Goal: Task Accomplishment & Management: Manage account settings

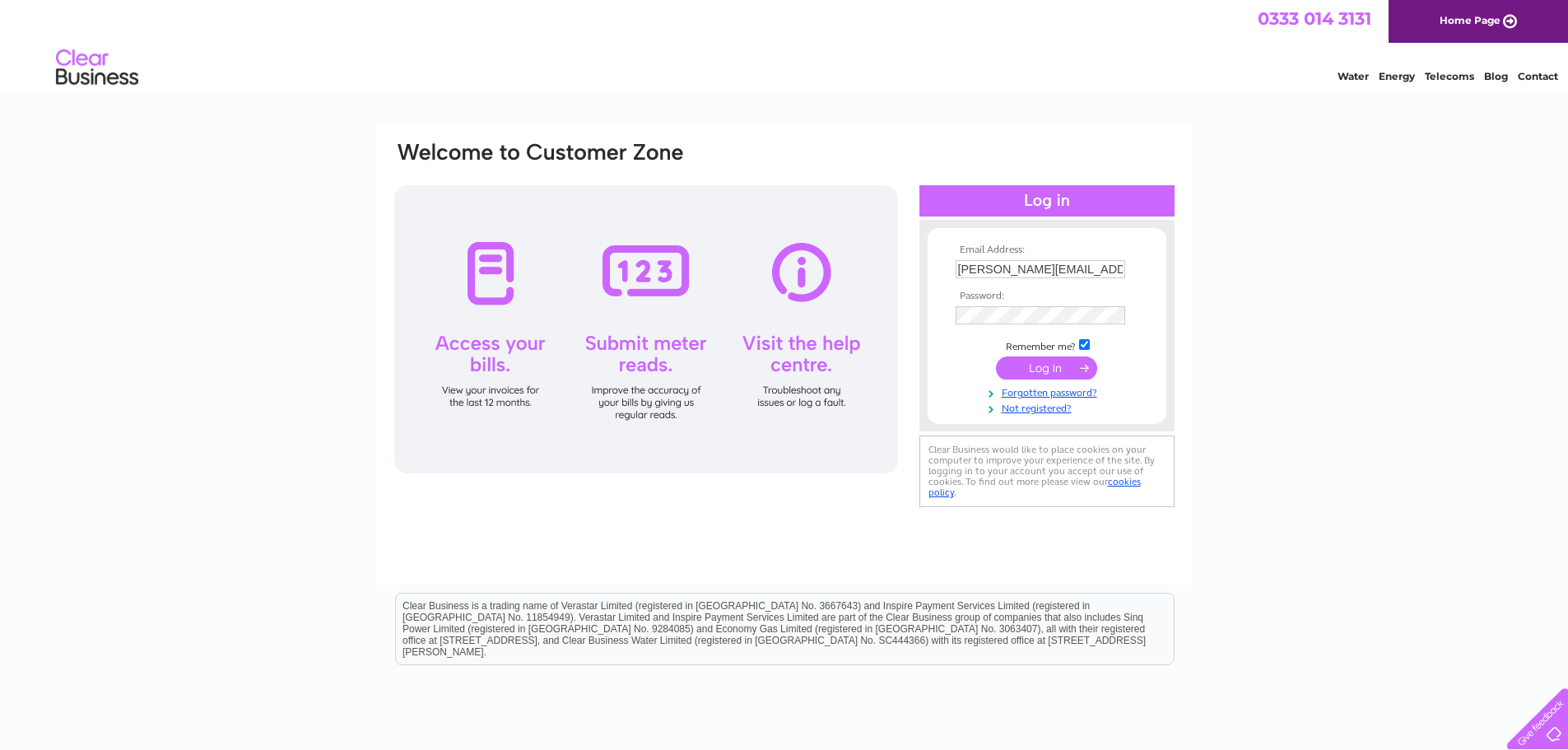
click at [1487, 388] on div "Email Address: Ryan.Boyle@verastar.co.uk Password: Forgotten password?" at bounding box center [784, 495] width 1568 height 743
click at [1053, 372] on input "submit" at bounding box center [1047, 368] width 101 height 23
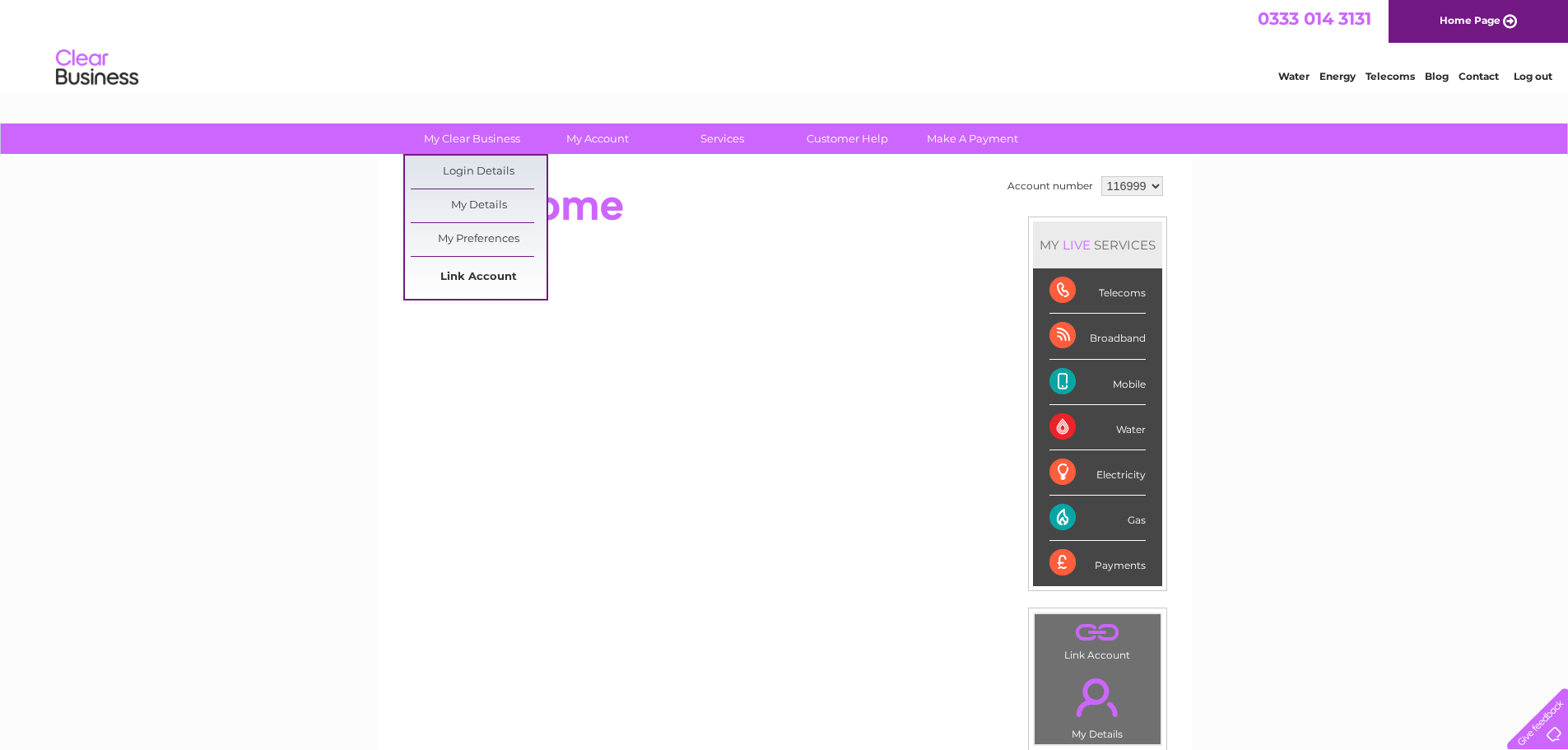
click at [499, 277] on link "Link Account" at bounding box center [479, 277] width 136 height 33
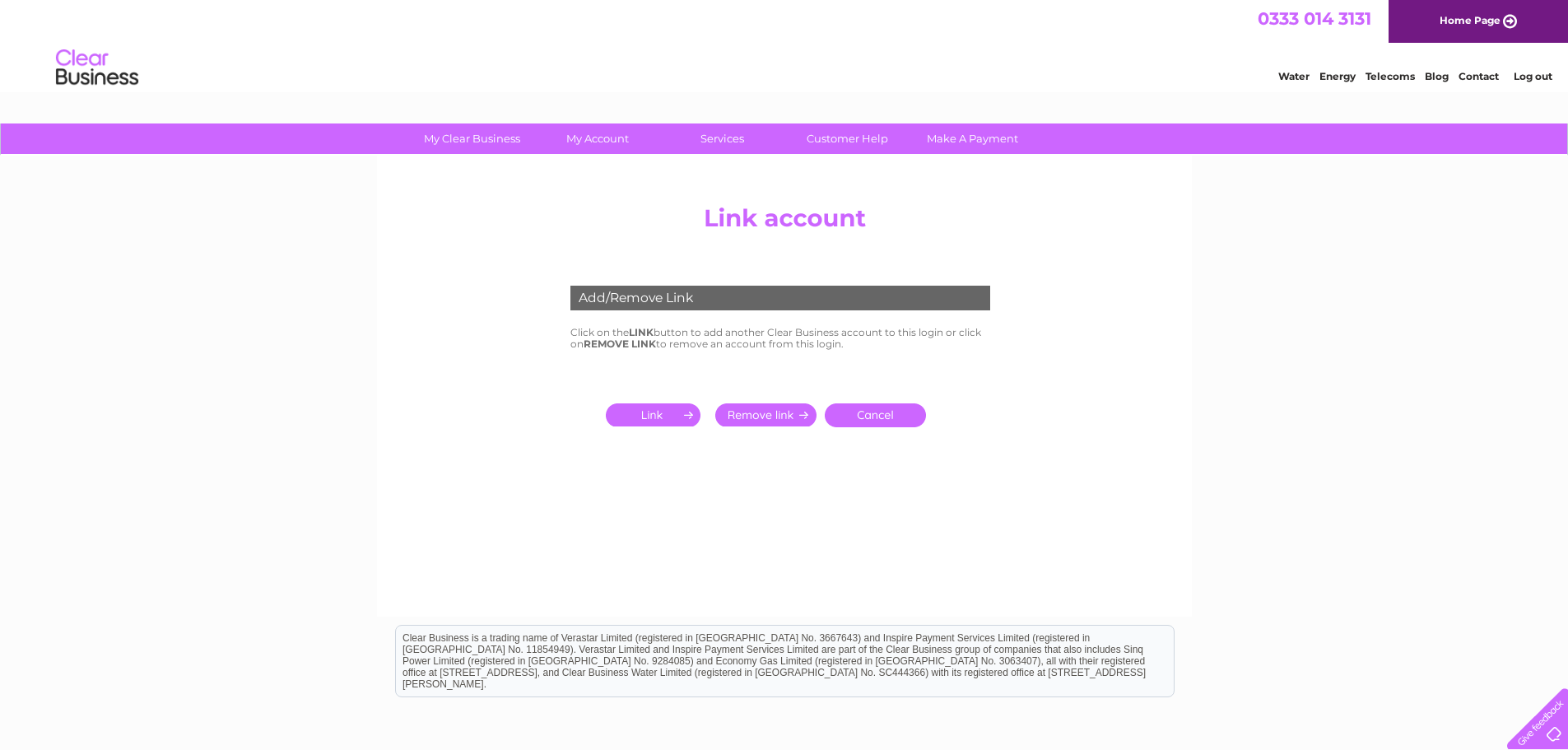
click at [669, 422] on input "submit" at bounding box center [656, 415] width 101 height 23
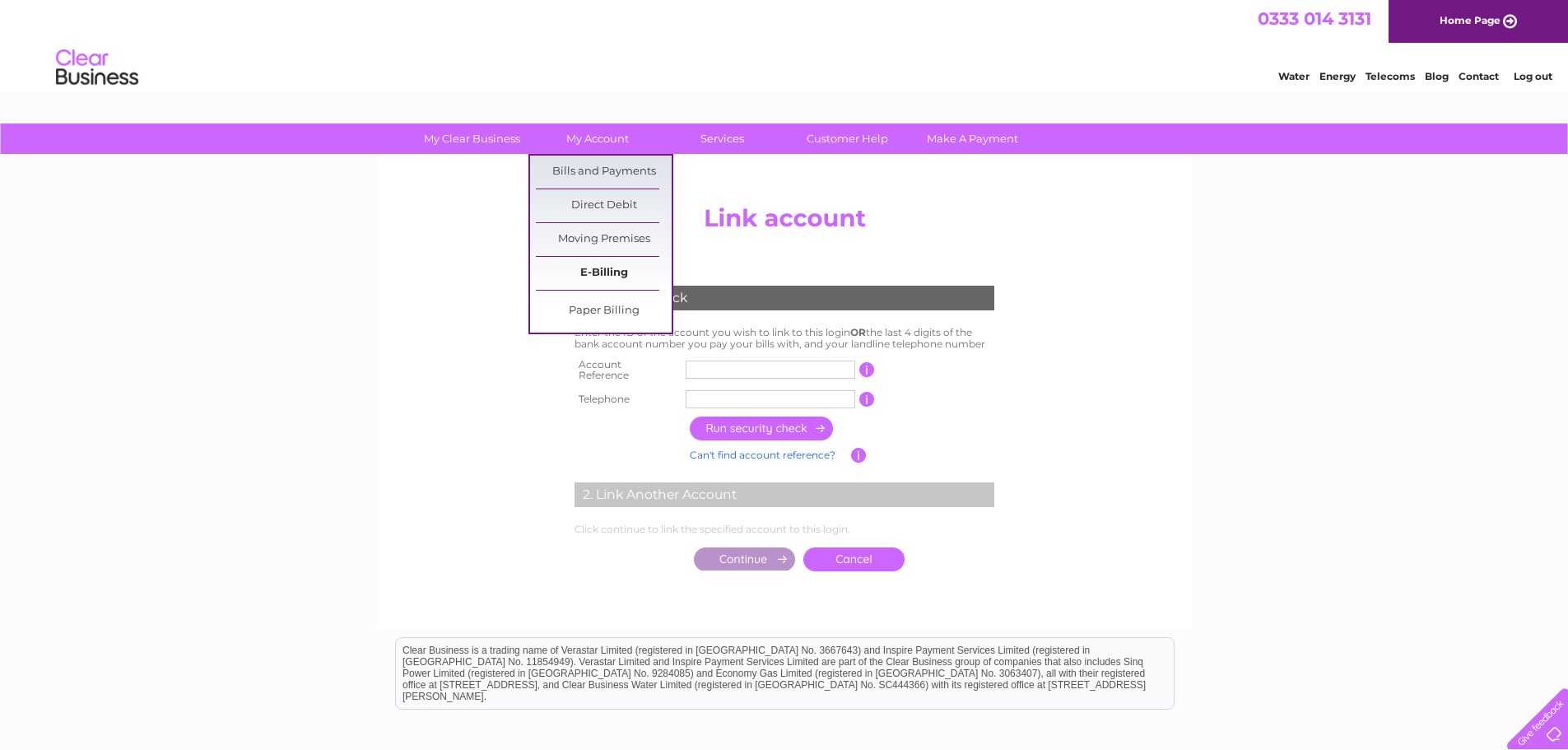
click at [613, 262] on link "E-Billing" at bounding box center [604, 274] width 136 height 33
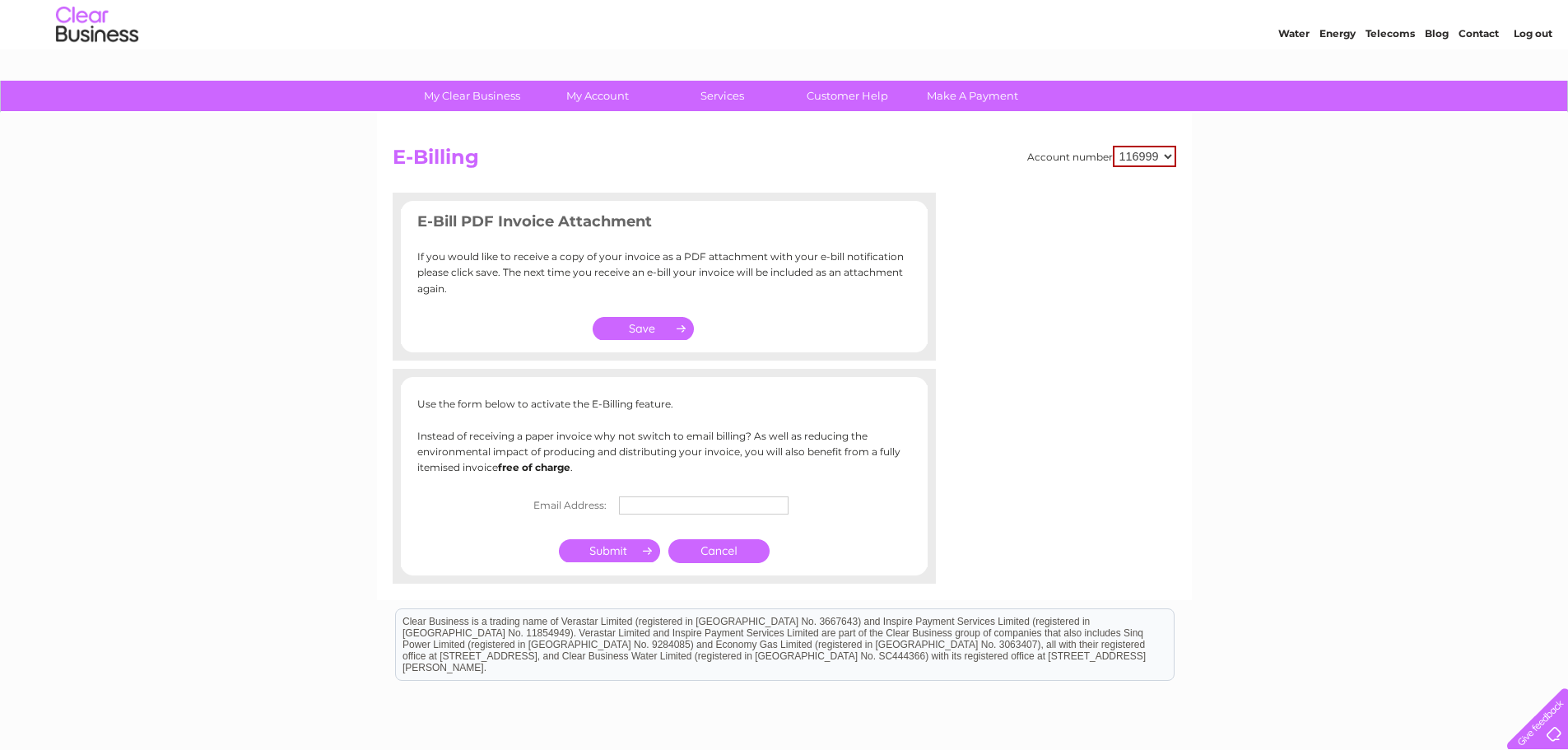
scroll to position [82, 0]
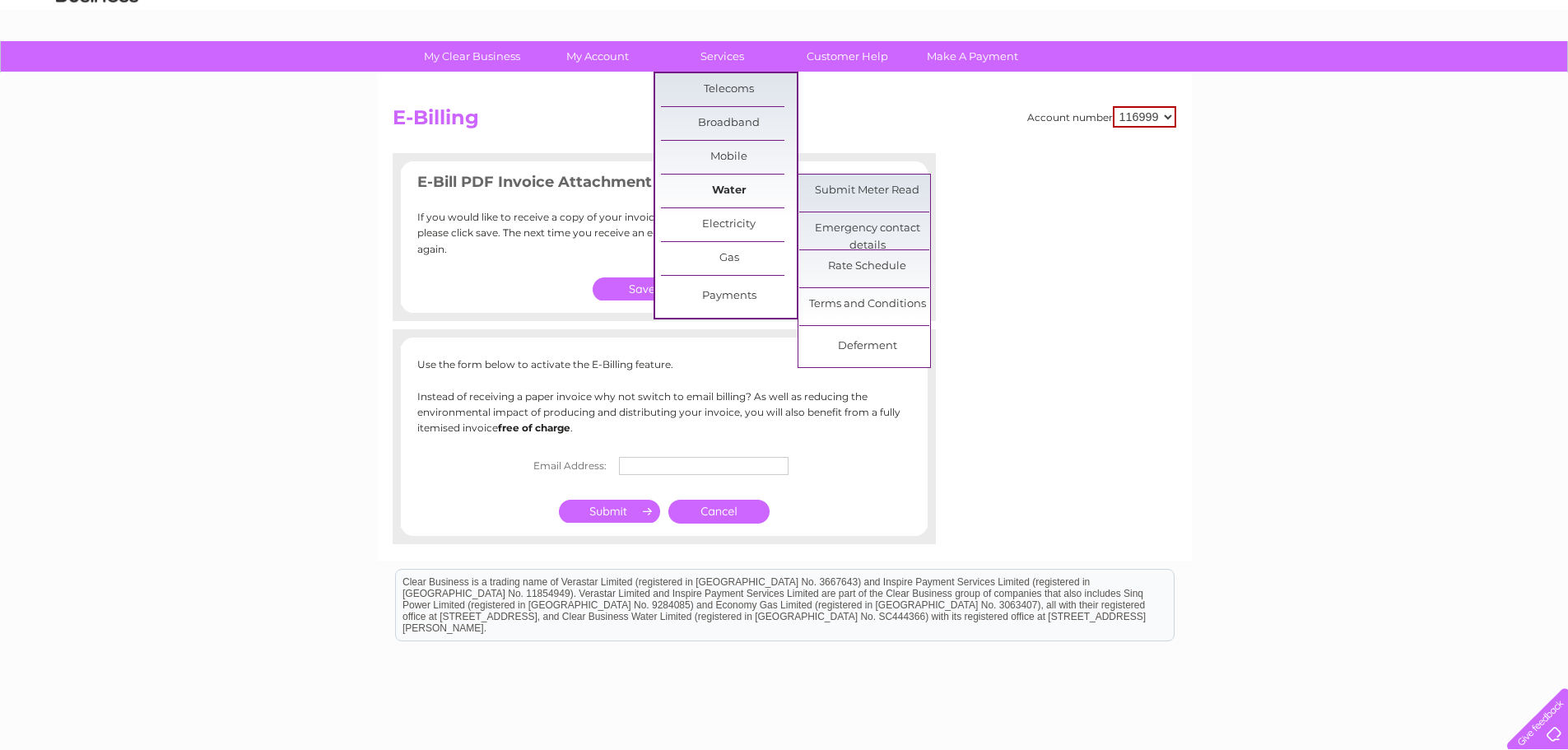
click at [747, 193] on link "Water" at bounding box center [729, 191] width 136 height 33
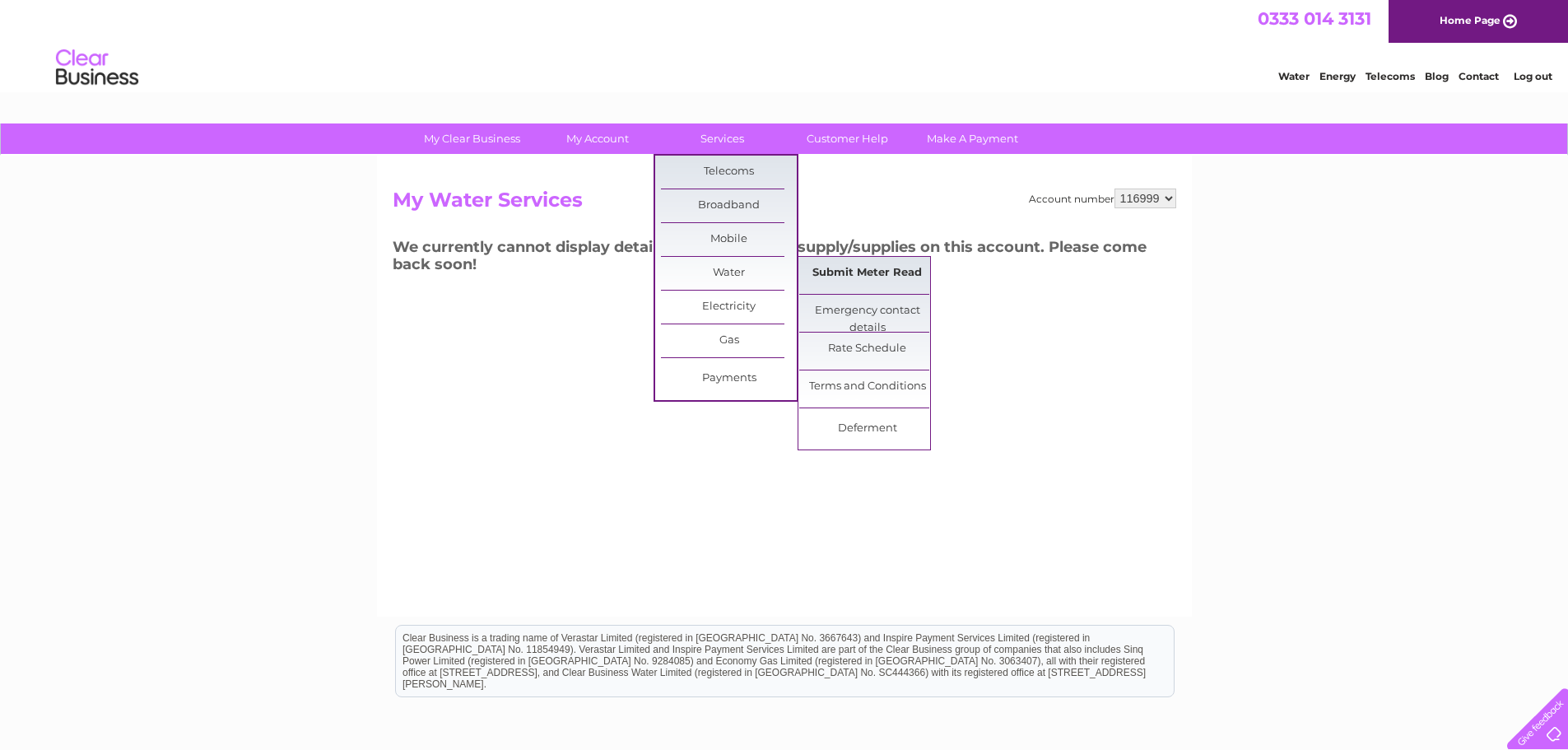
click at [876, 283] on link "Submit Meter Read" at bounding box center [867, 274] width 136 height 33
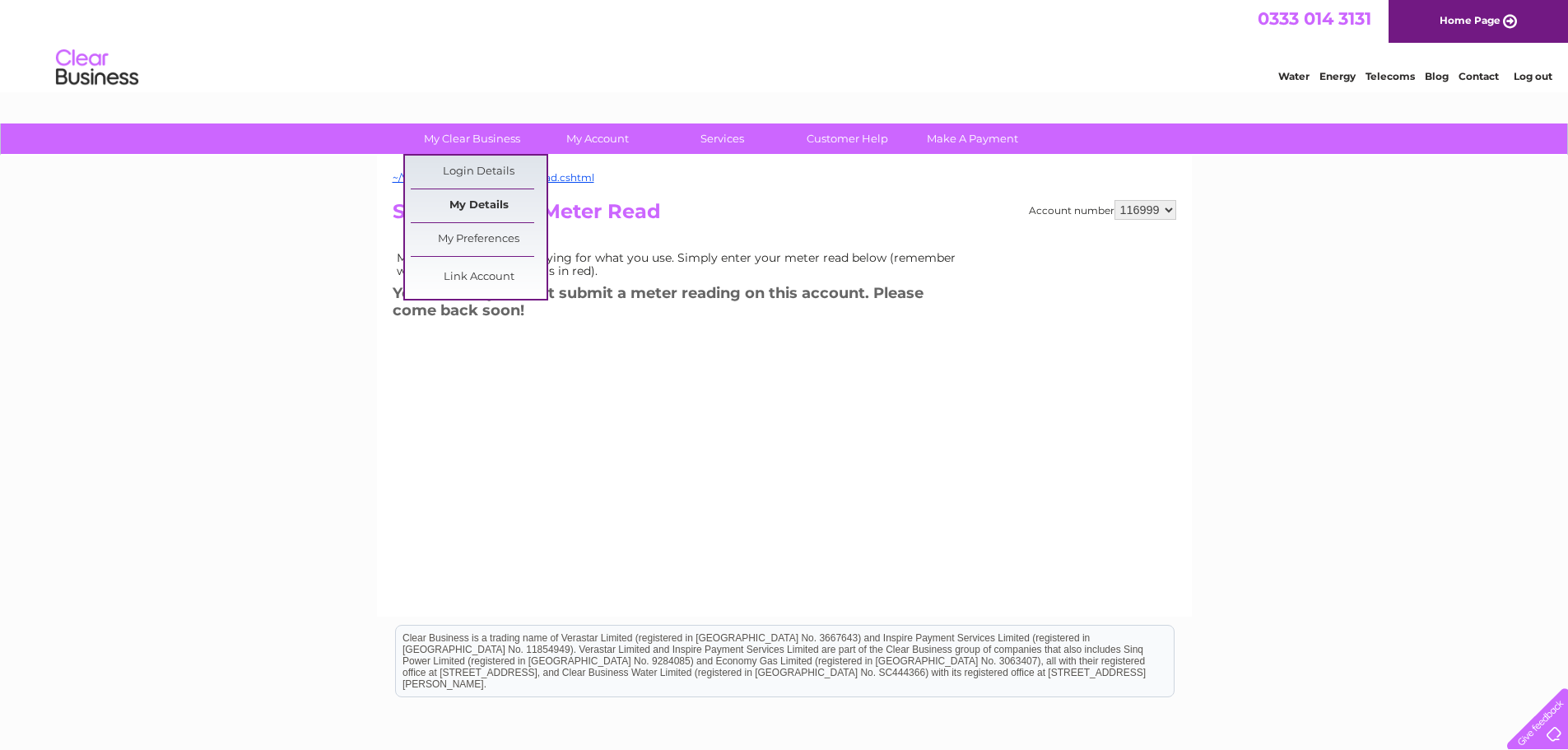
click at [503, 208] on link "My Details" at bounding box center [479, 206] width 136 height 33
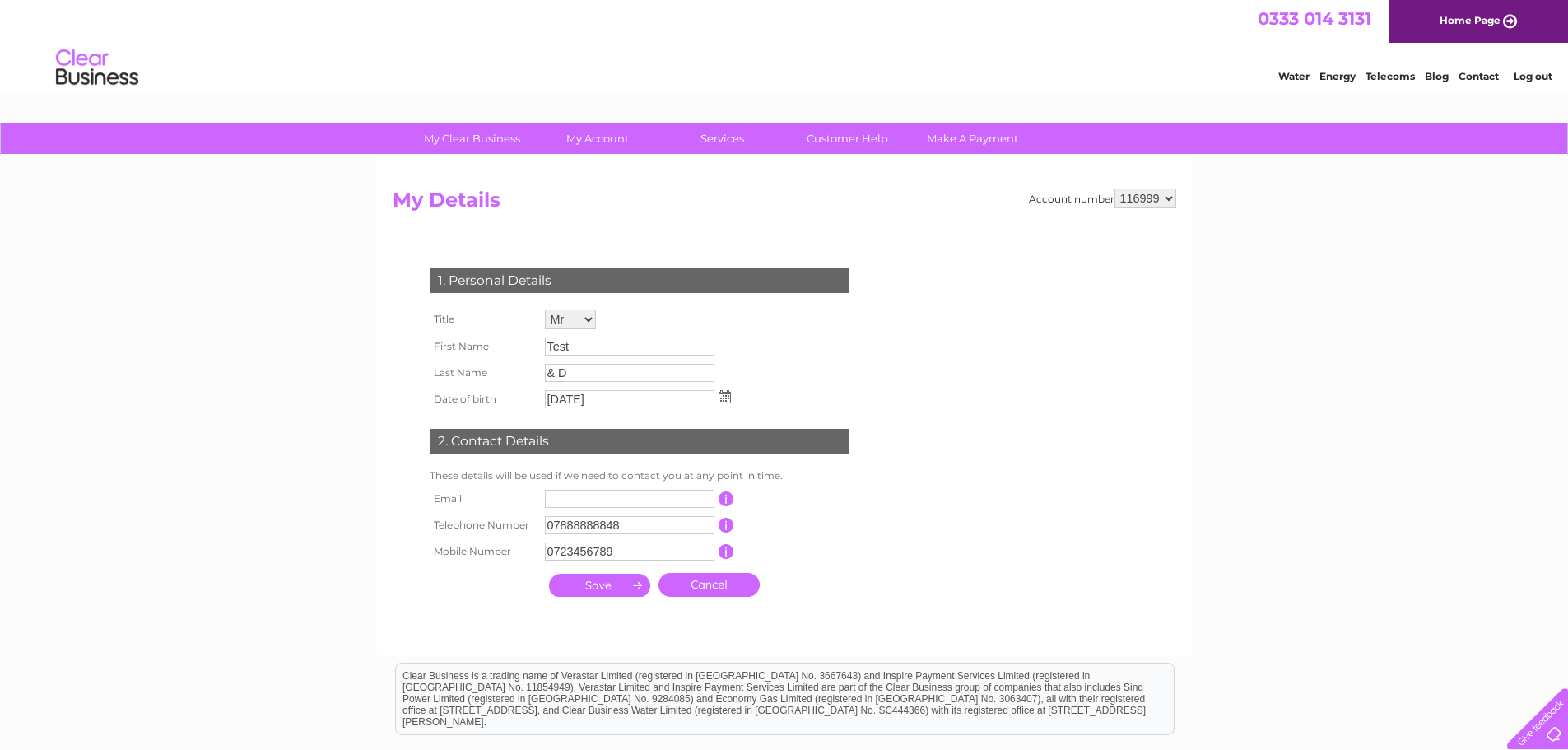
click at [1137, 194] on select "116999 500000" at bounding box center [1145, 198] width 62 height 20
click at [1019, 497] on form "Account number 116999 500000 My Details 1. Personal Details Title Mr Mrs Ms Mis…" at bounding box center [784, 413] width 784 height 450
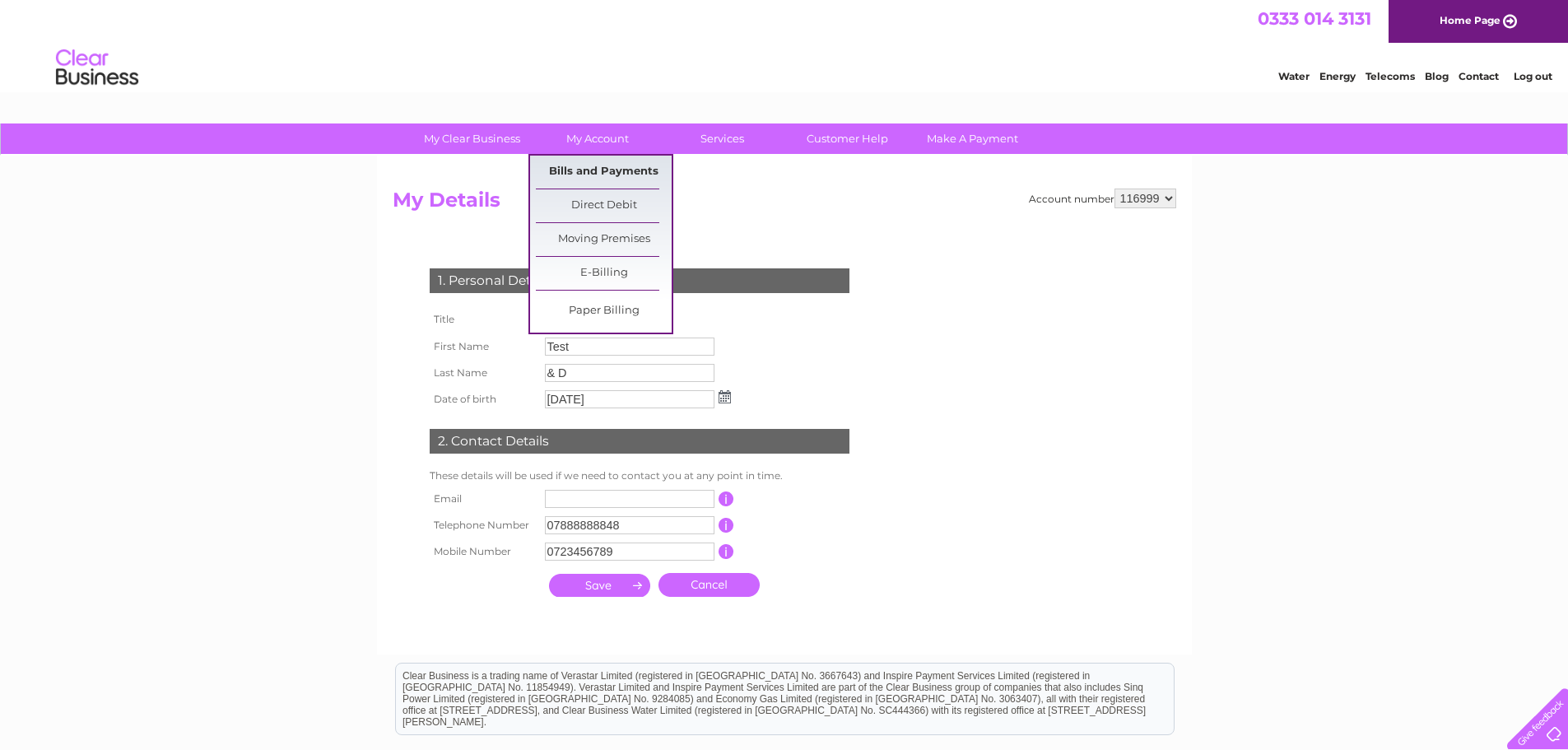
click at [609, 181] on link "Bills and Payments" at bounding box center [604, 173] width 136 height 33
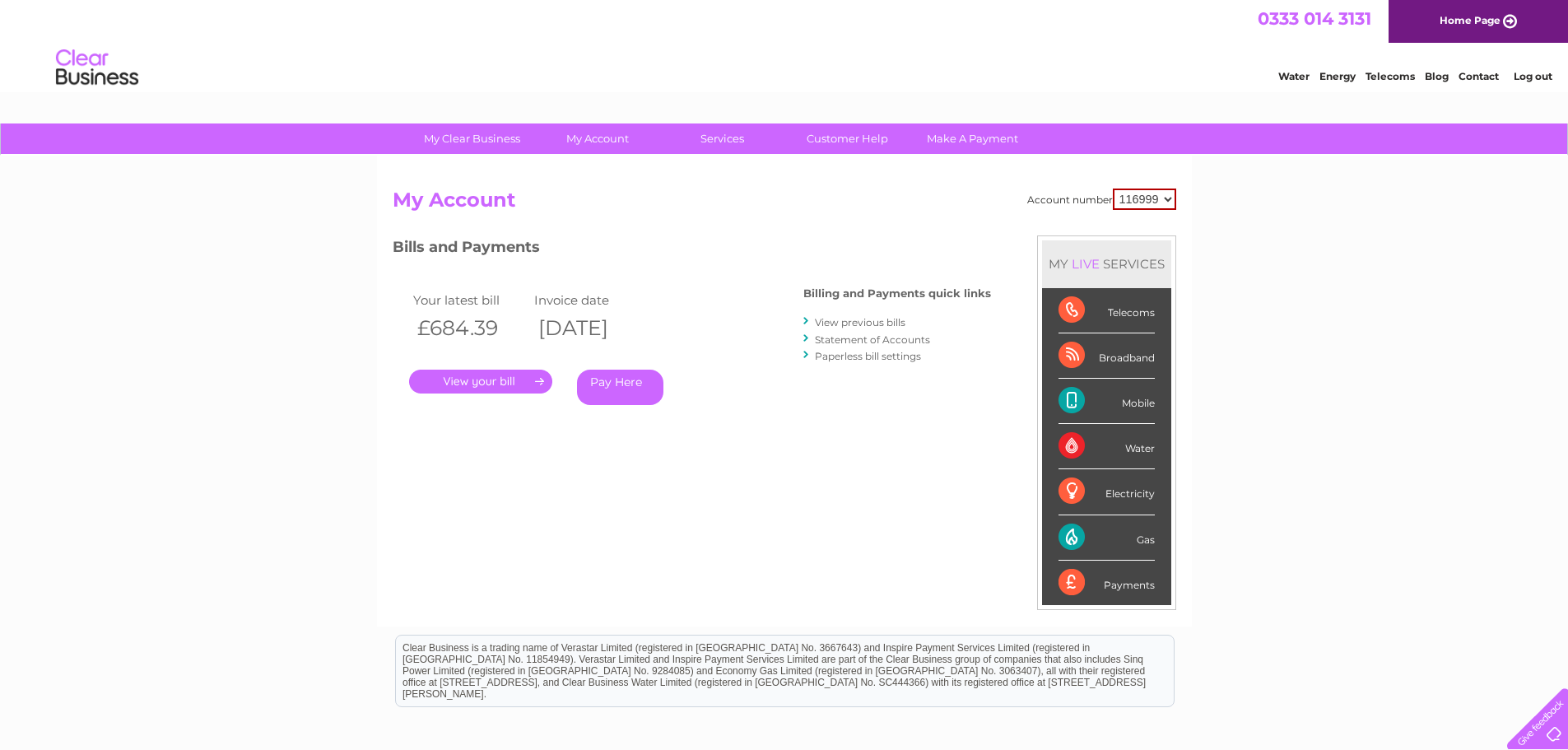
click at [329, 467] on div "My Clear Business Login Details My Details My Preferences Link Account My Accou…" at bounding box center [784, 516] width 1568 height 785
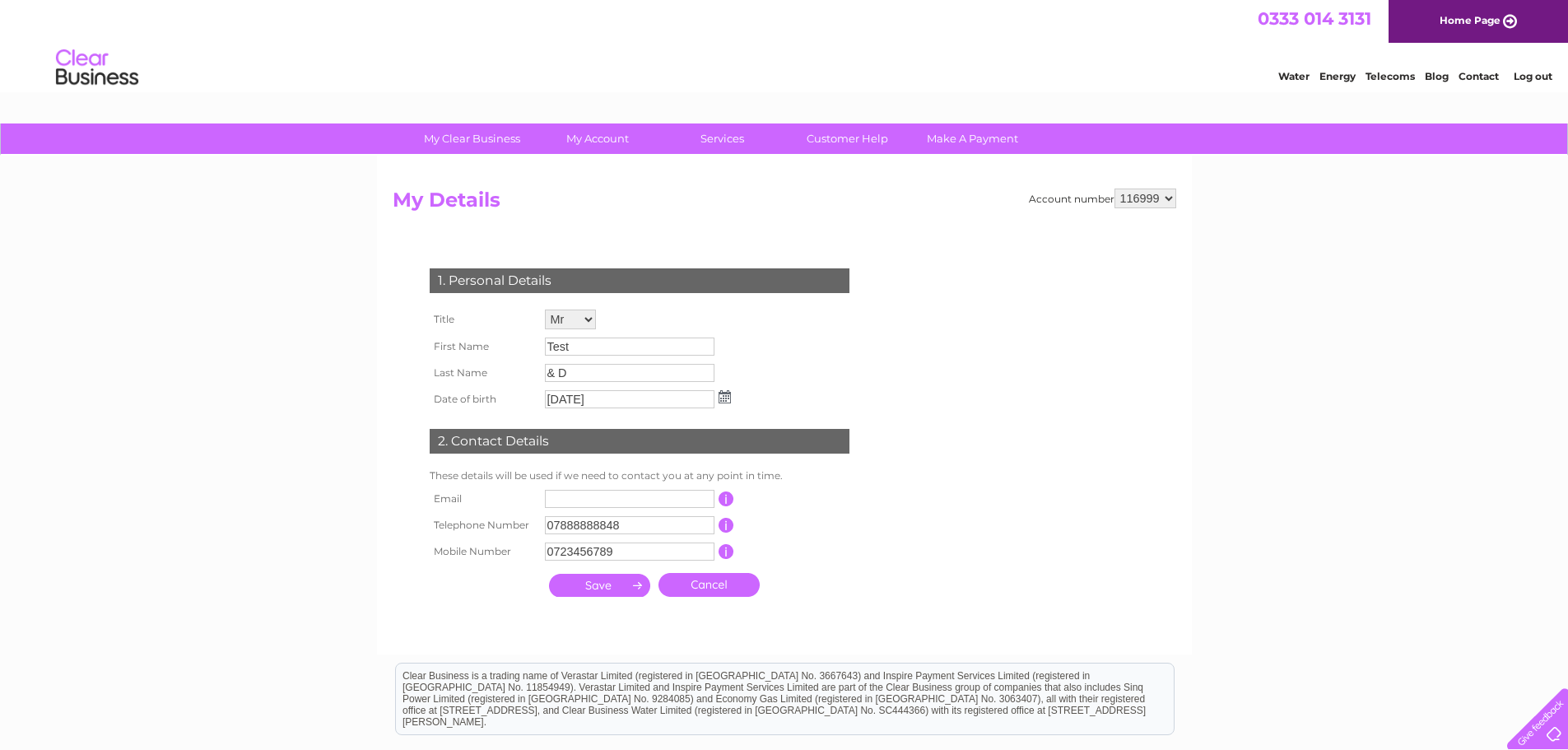
click at [1533, 71] on link "Log out" at bounding box center [1533, 76] width 38 height 12
